Goal: Information Seeking & Learning: Learn about a topic

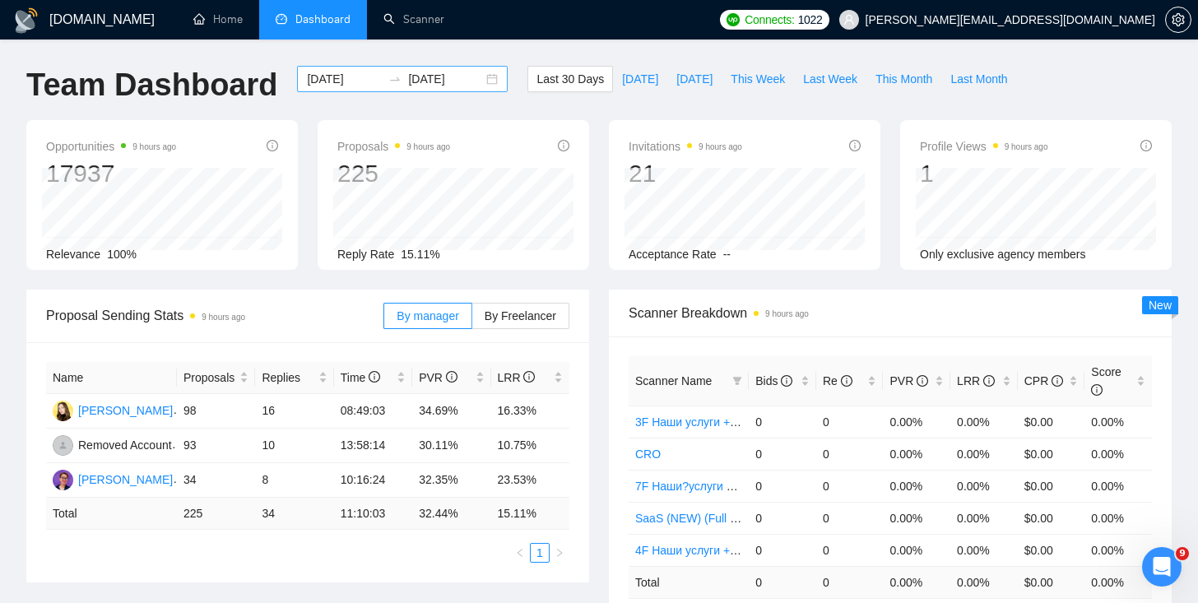
click at [478, 86] on div "[DATE] [DATE]" at bounding box center [402, 79] width 211 height 26
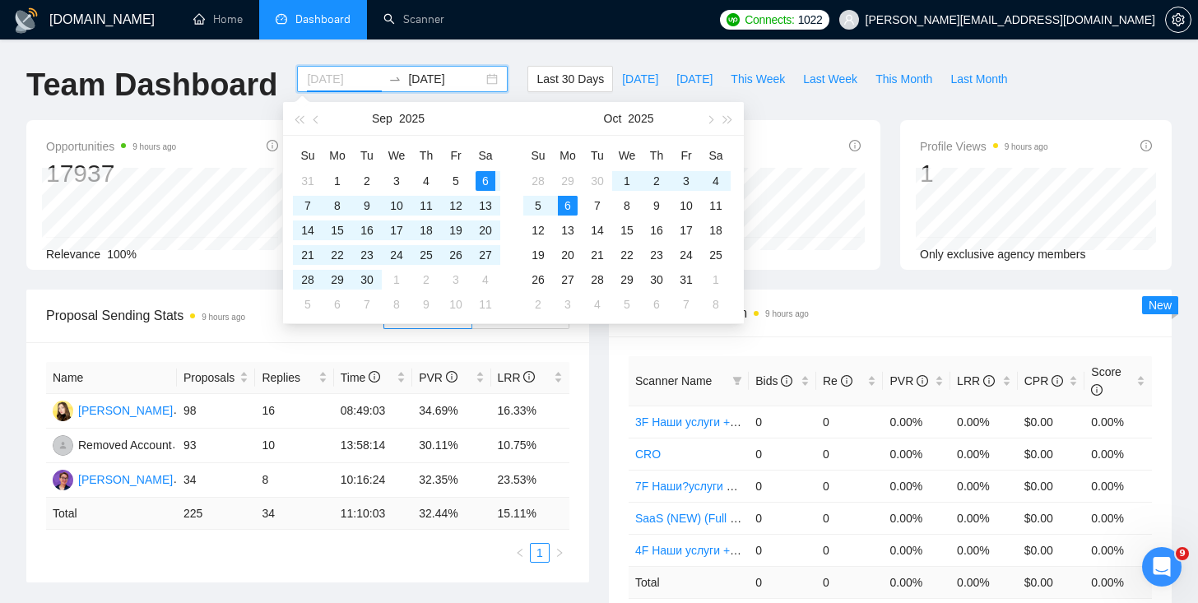
type input "[DATE]"
click at [565, 200] on div "6" at bounding box center [568, 206] width 20 height 20
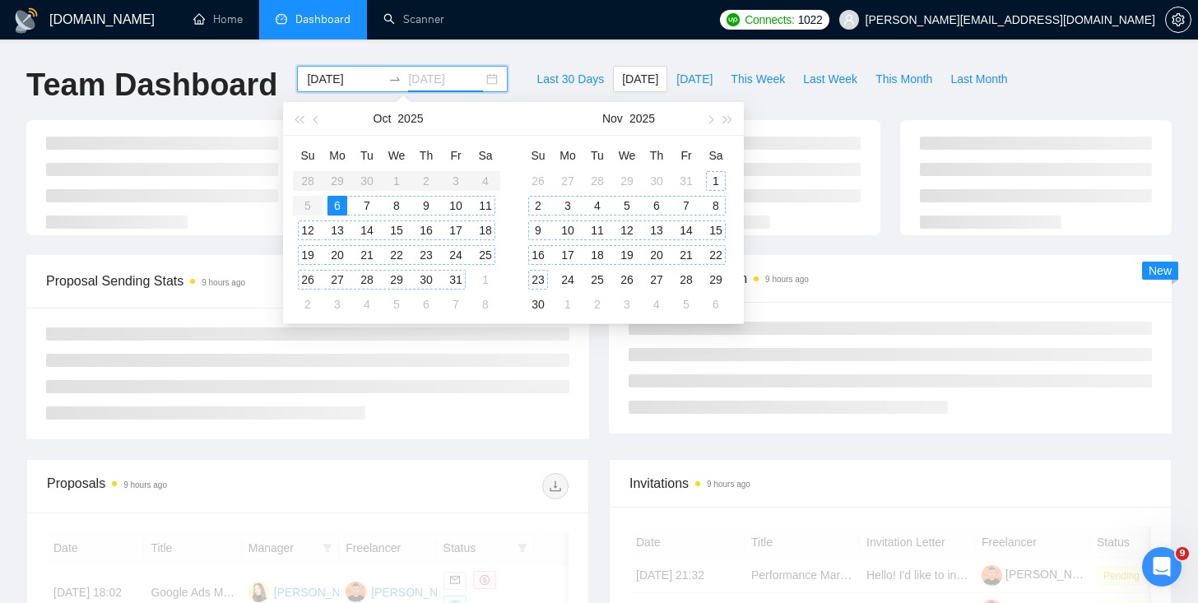
type input "[DATE]"
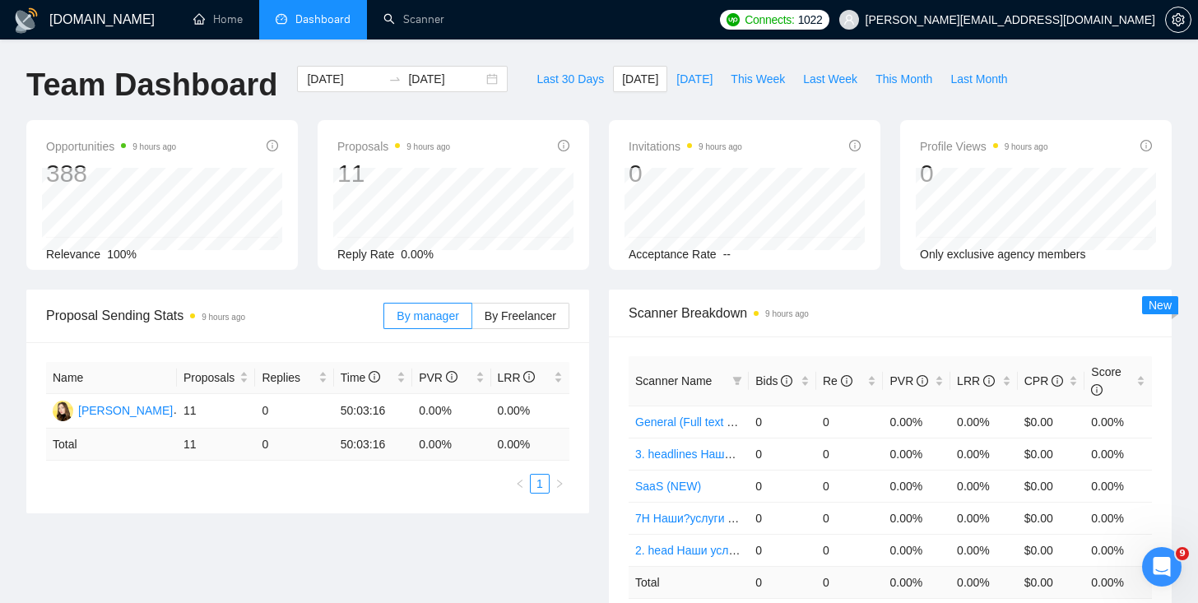
click at [585, 335] on div "Proposal Sending Stats 9 hours ago By manager By Freelancer" at bounding box center [307, 316] width 563 height 53
click at [477, 72] on div "[DATE] [DATE]" at bounding box center [402, 79] width 211 height 26
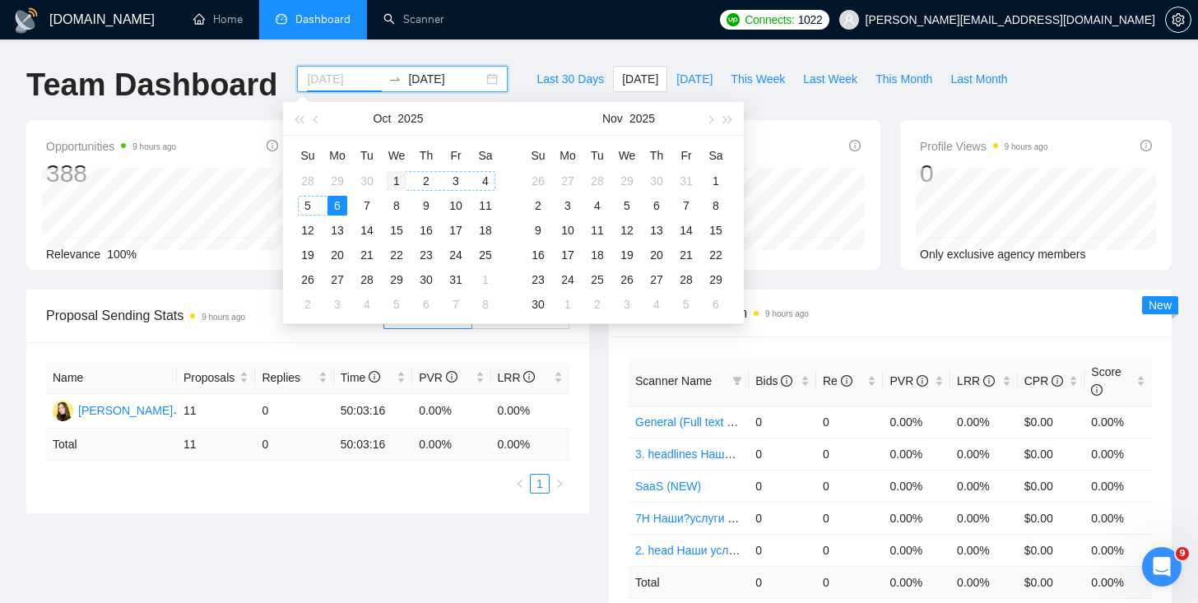
type input "[DATE]"
click at [395, 176] on div "1" at bounding box center [397, 181] width 20 height 20
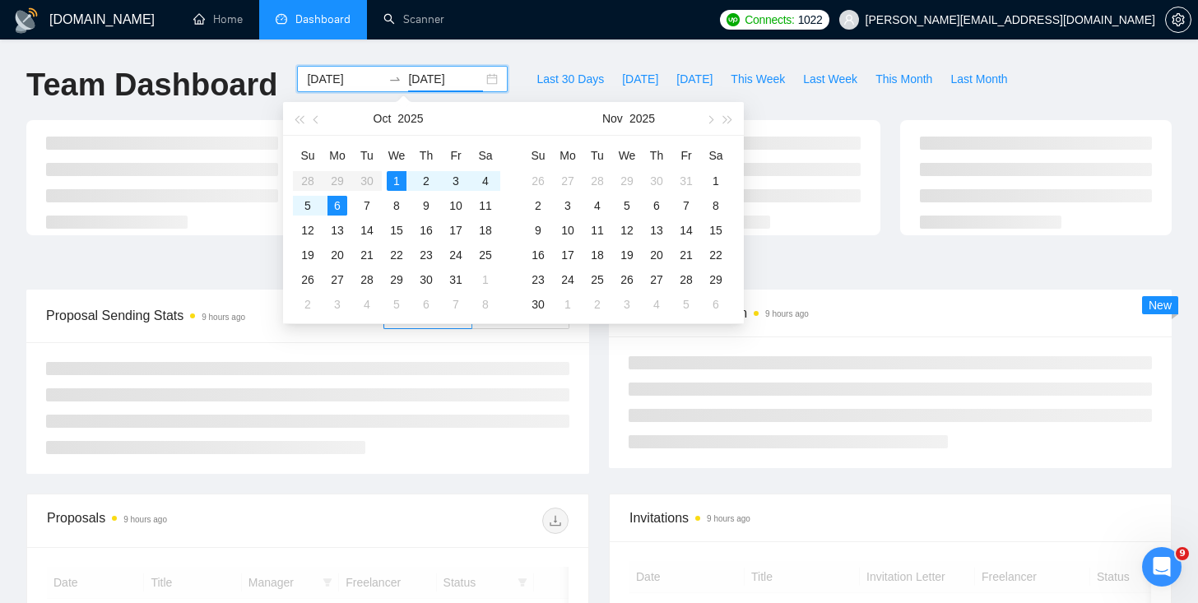
type input "[DATE]"
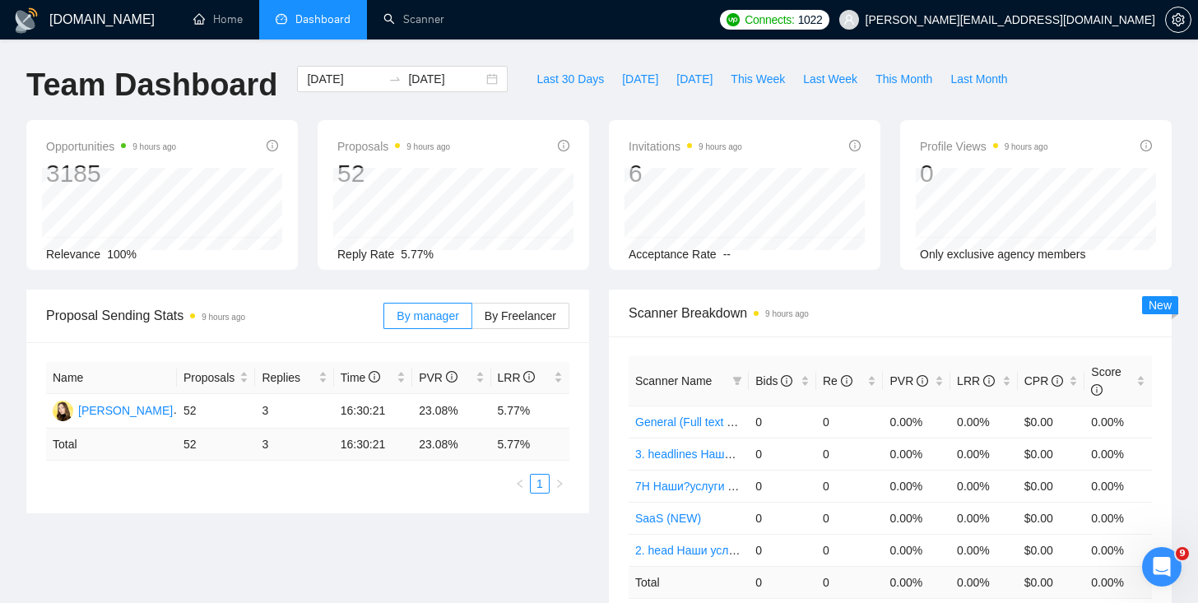
click at [603, 384] on div "Scanner Breakdown 9 hours ago Scanner Name Bids Re PVR LRR CPR Score General (F…" at bounding box center [890, 471] width 582 height 362
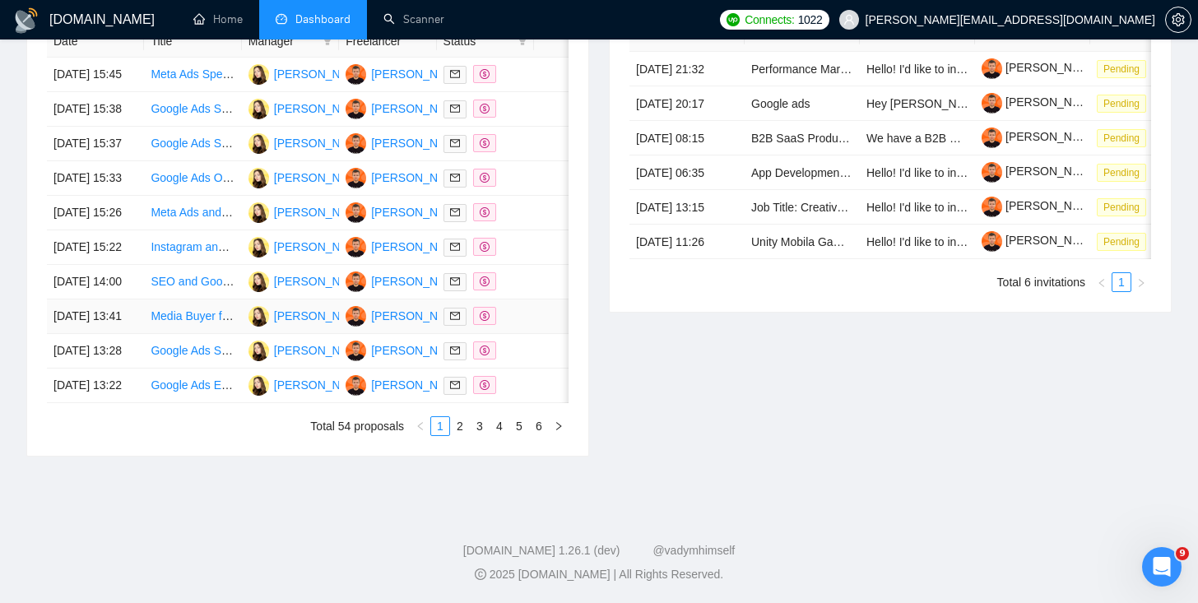
scroll to position [805, 0]
click at [462, 435] on link "2" at bounding box center [460, 426] width 18 height 18
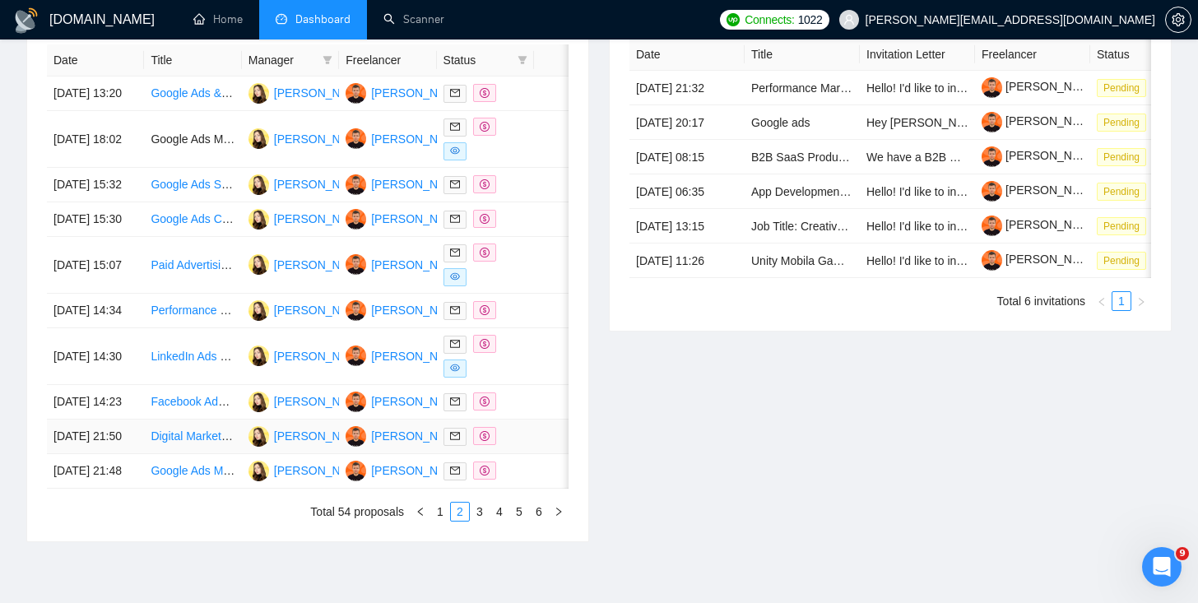
scroll to position [642, 0]
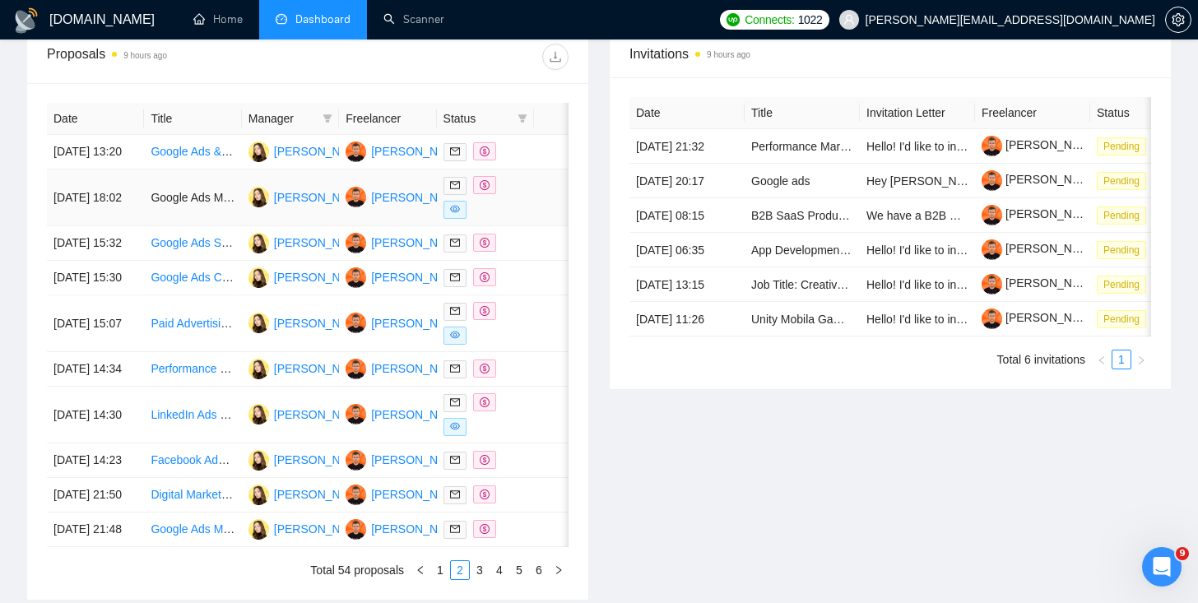
click at [460, 219] on span at bounding box center [454, 210] width 23 height 18
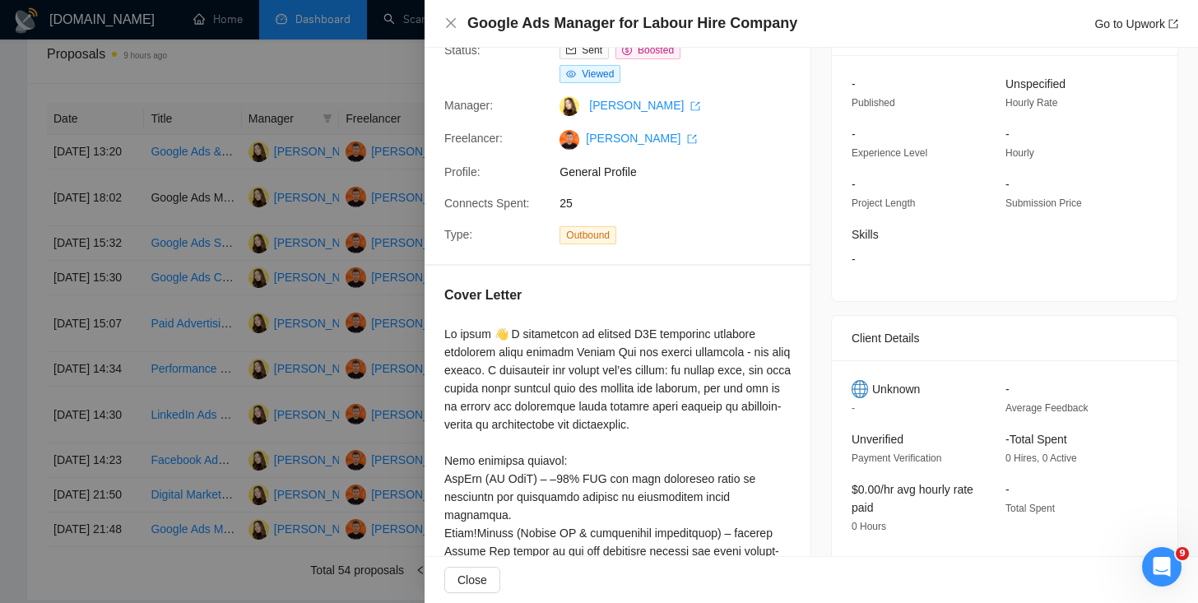
scroll to position [89, 0]
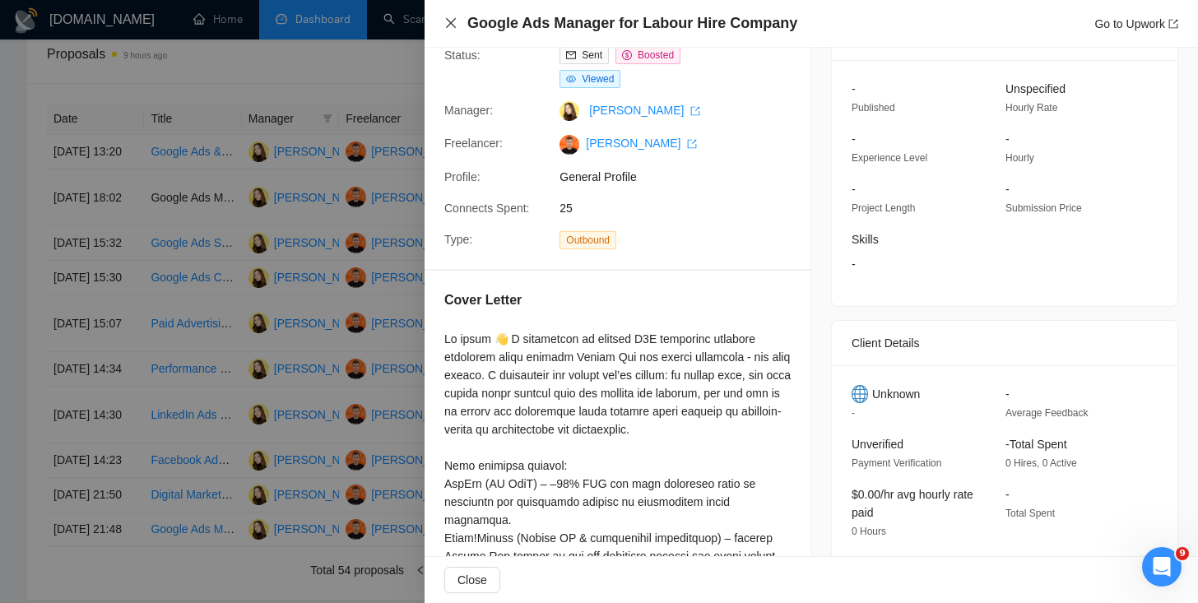
click at [451, 24] on icon "close" at bounding box center [451, 23] width 10 height 10
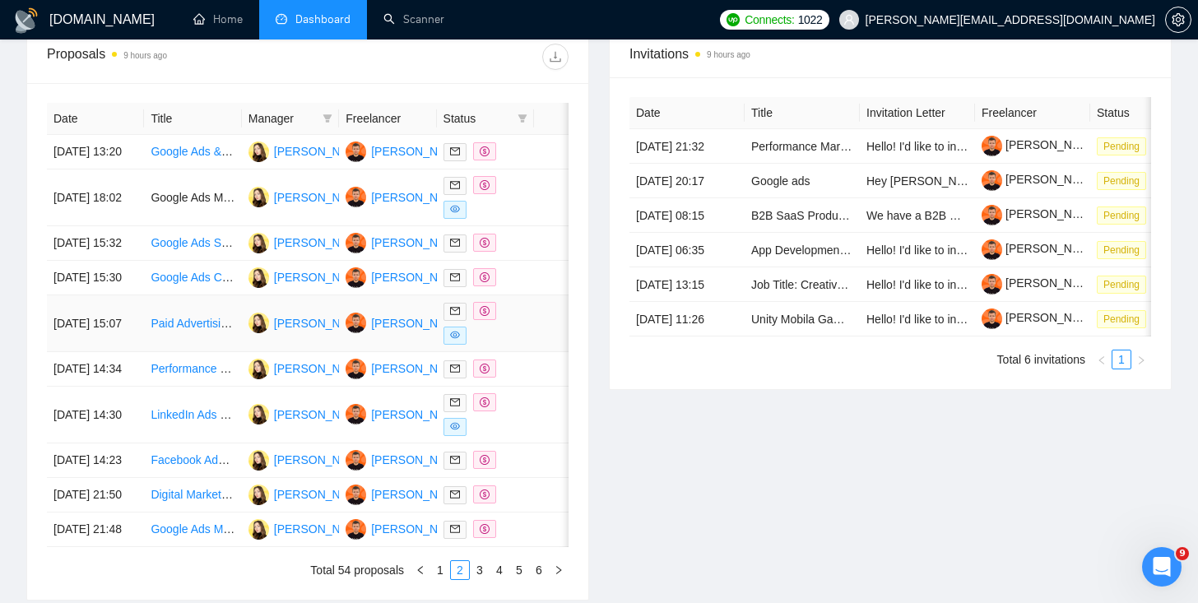
click at [492, 320] on span at bounding box center [484, 311] width 23 height 18
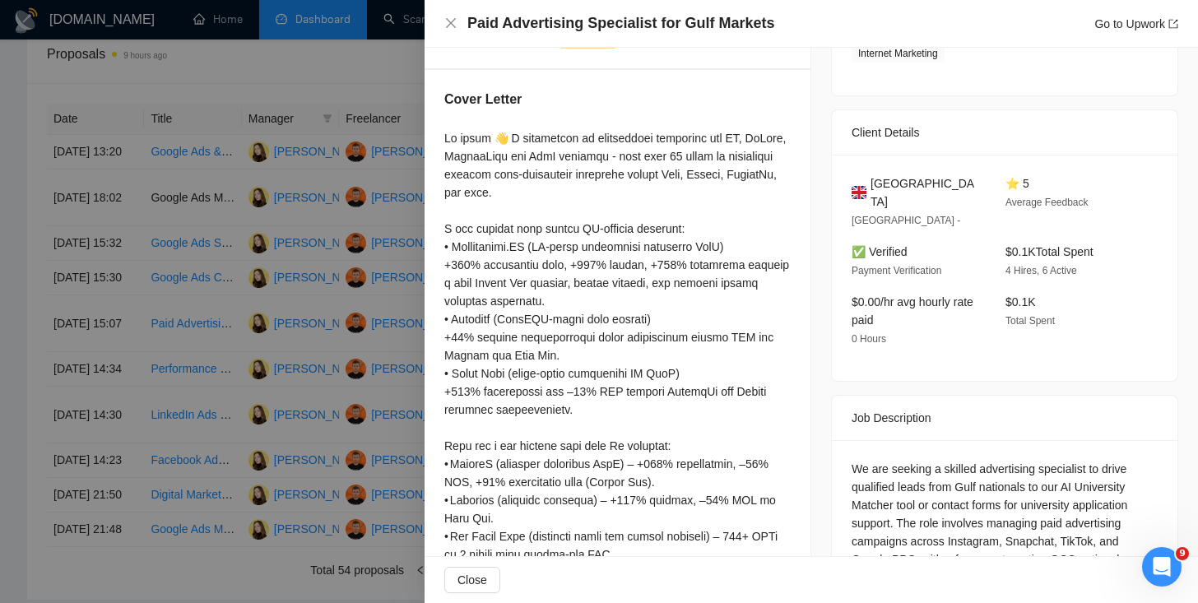
scroll to position [326, 0]
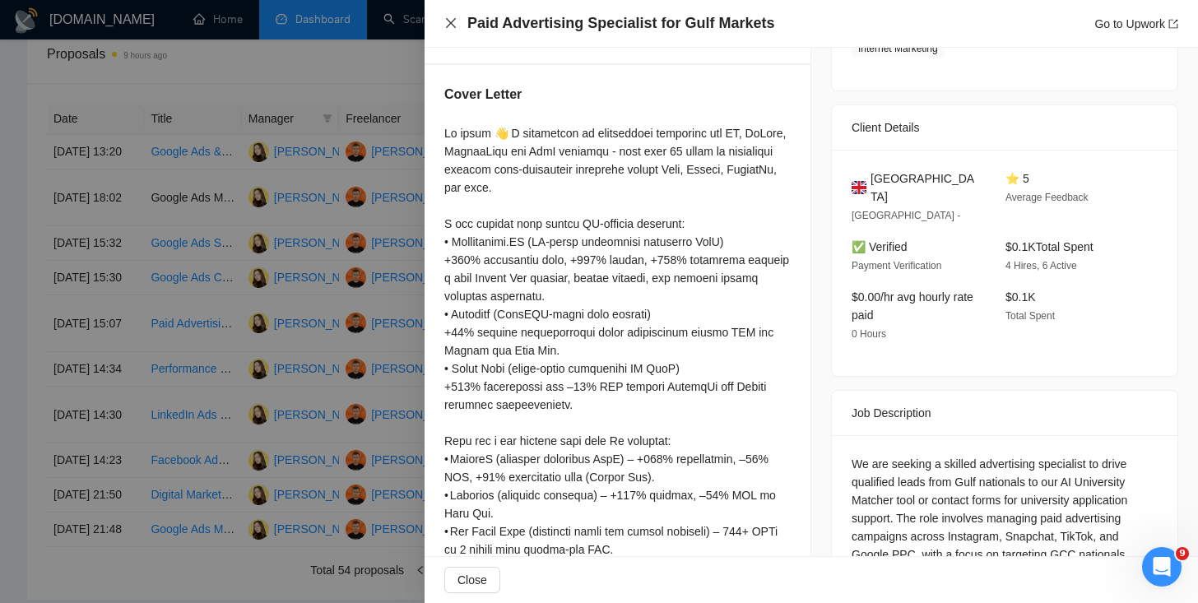
click at [450, 19] on icon "close" at bounding box center [450, 22] width 13 height 13
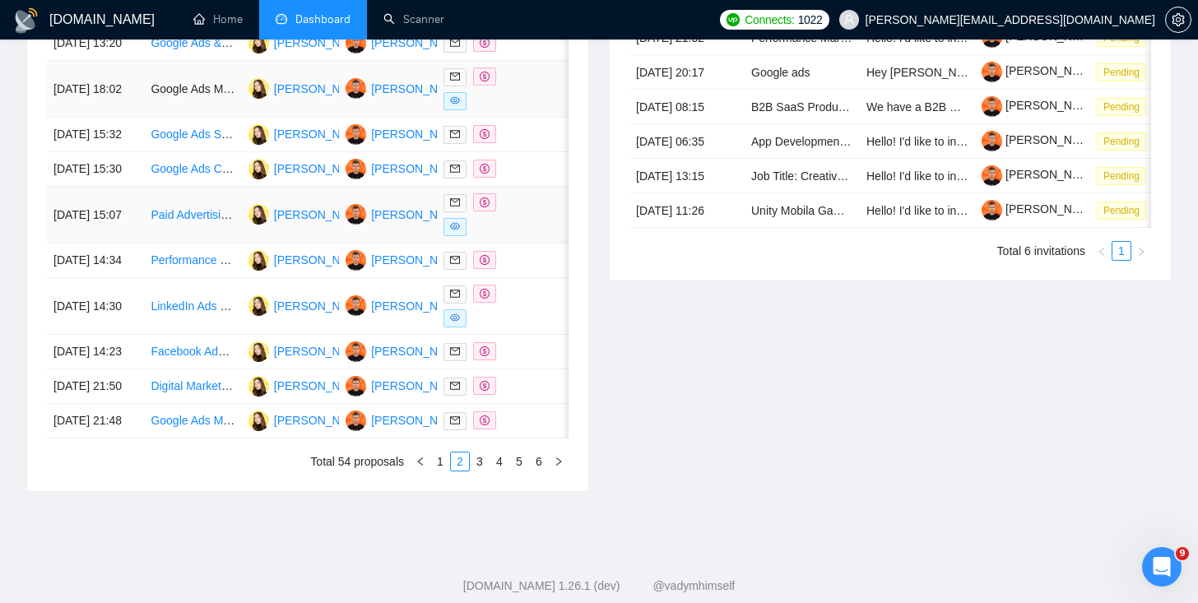
scroll to position [767, 0]
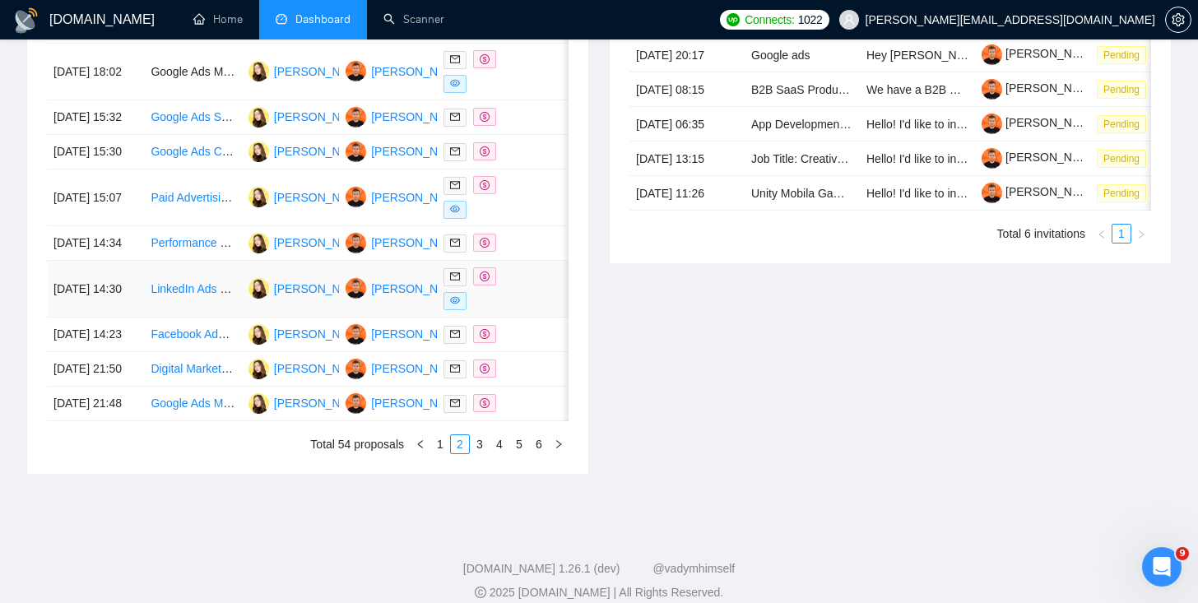
click at [481, 281] on icon "dollar" at bounding box center [485, 276] width 10 height 10
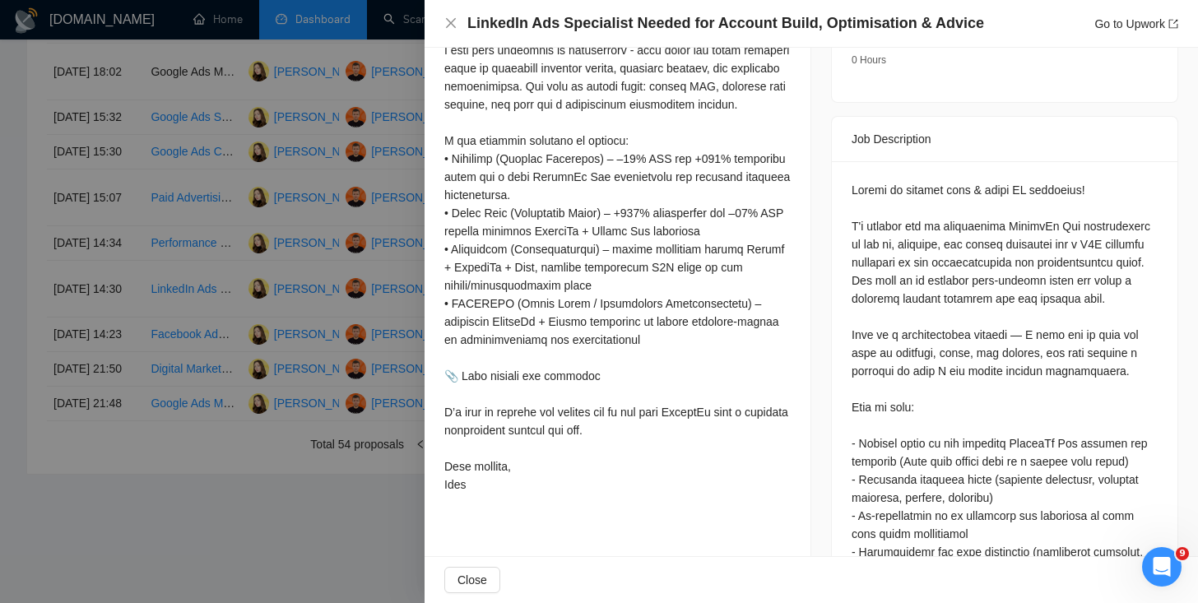
scroll to position [467, 0]
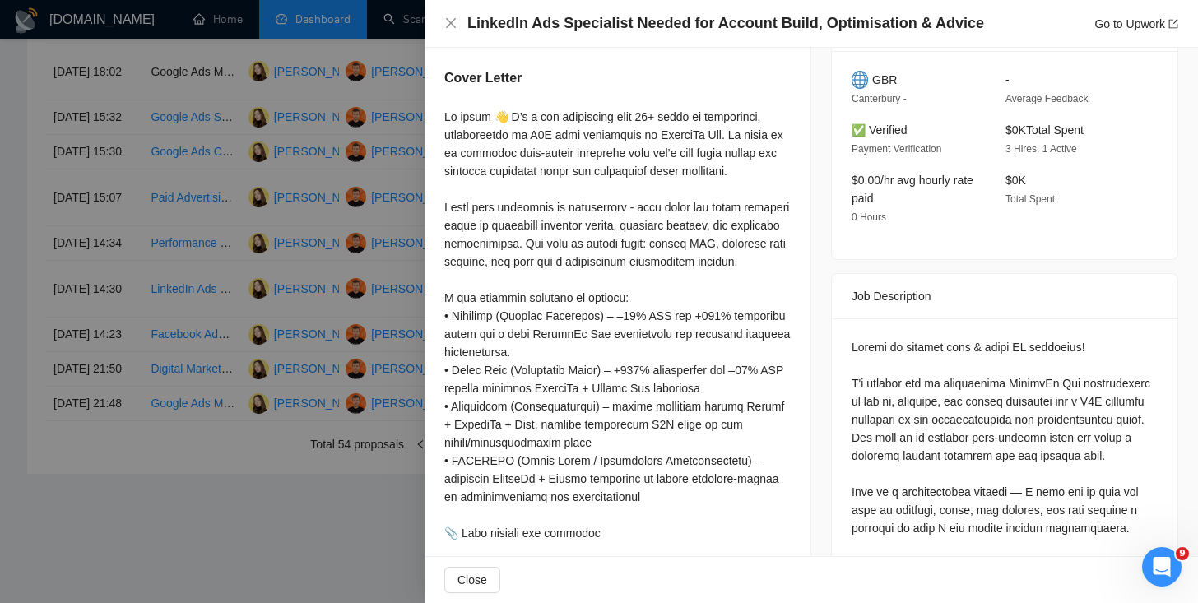
click at [444, 16] on div "LinkedIn Ads Specialist Needed for Account Build, Optimisation & Advice Go to U…" at bounding box center [811, 23] width 734 height 21
click at [448, 21] on icon "close" at bounding box center [450, 22] width 13 height 13
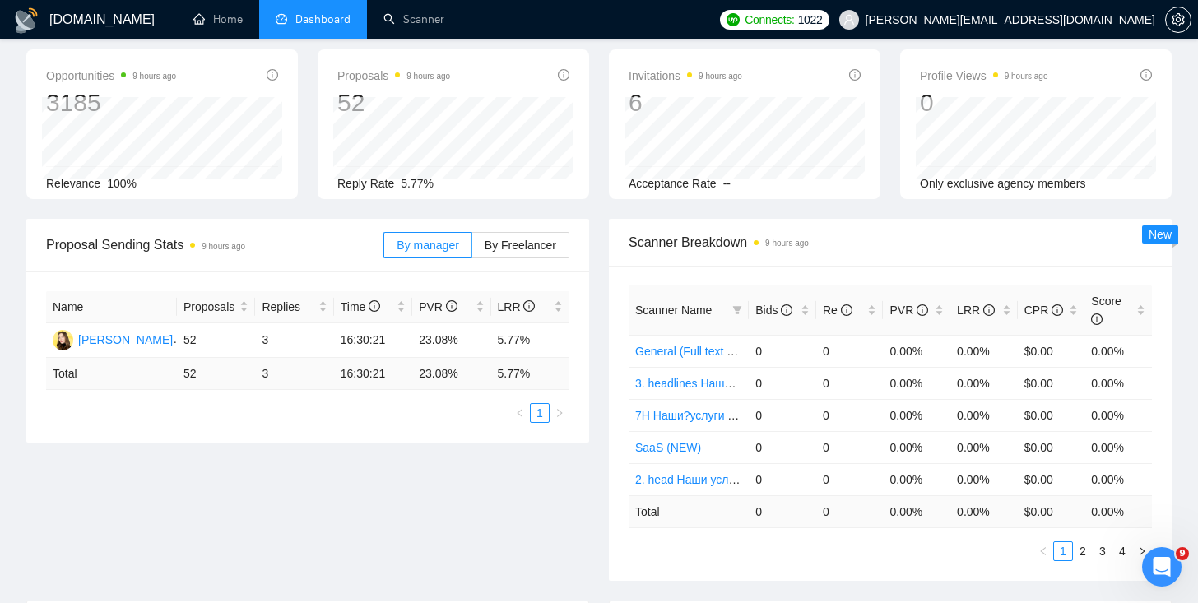
scroll to position [0, 0]
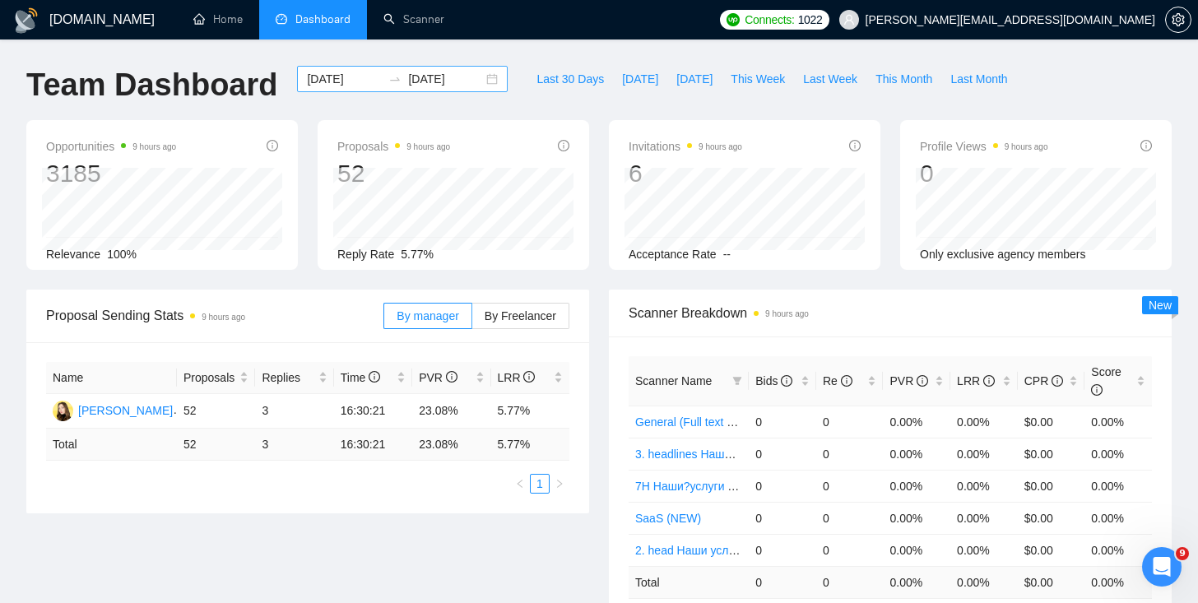
click at [346, 82] on input "[DATE]" at bounding box center [344, 79] width 75 height 18
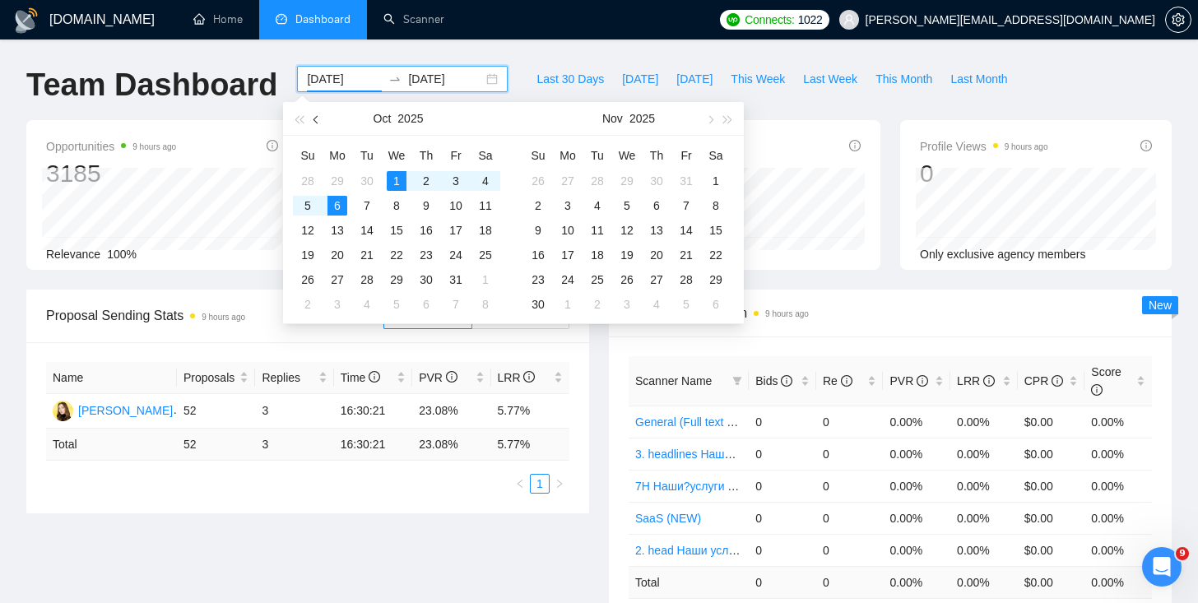
click at [318, 122] on button "button" at bounding box center [317, 118] width 18 height 33
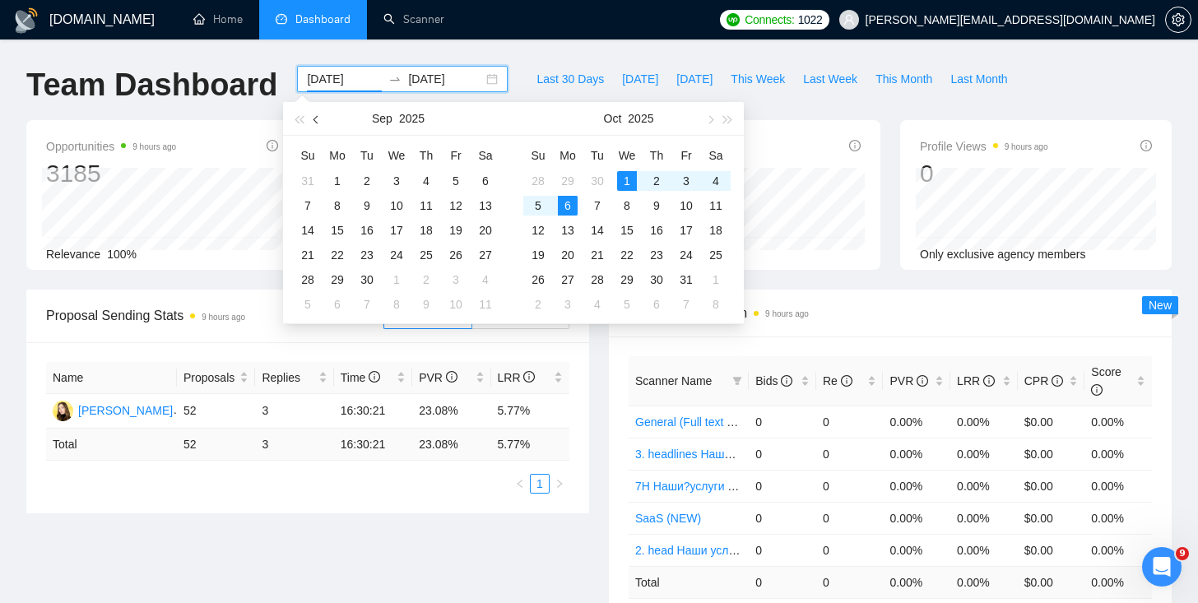
click at [318, 122] on button "button" at bounding box center [317, 118] width 18 height 33
type input "[DATE]"
click at [568, 177] on div "1" at bounding box center [568, 181] width 20 height 20
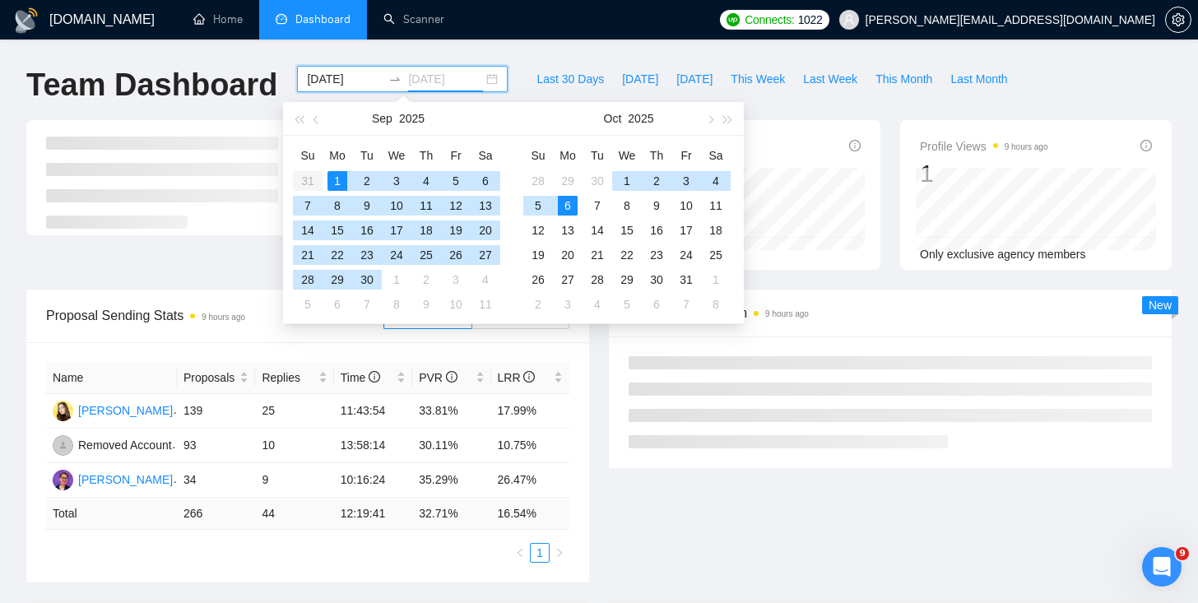
click at [569, 199] on div "6" at bounding box center [568, 206] width 20 height 20
